Goal: Find contact information: Find contact information

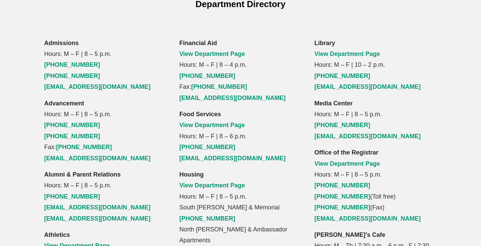
scroll to position [486, 0]
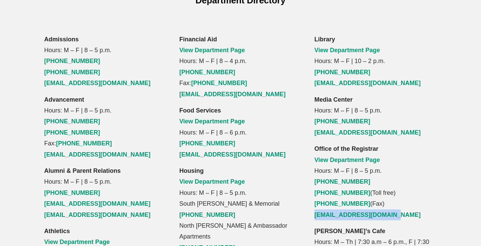
drag, startPoint x: 313, startPoint y: 171, endPoint x: 402, endPoint y: 173, distance: 88.4
copy link "[EMAIL_ADDRESS][DOMAIN_NAME]"
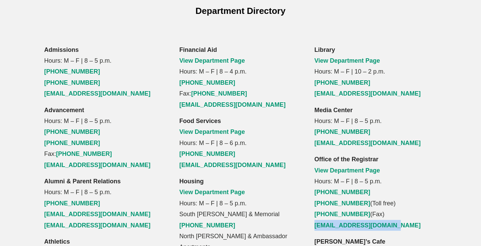
scroll to position [487, 0]
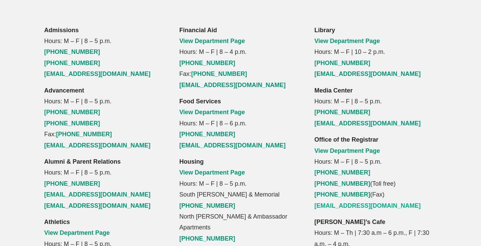
scroll to position [499, 0]
